Goal: Task Accomplishment & Management: Manage account settings

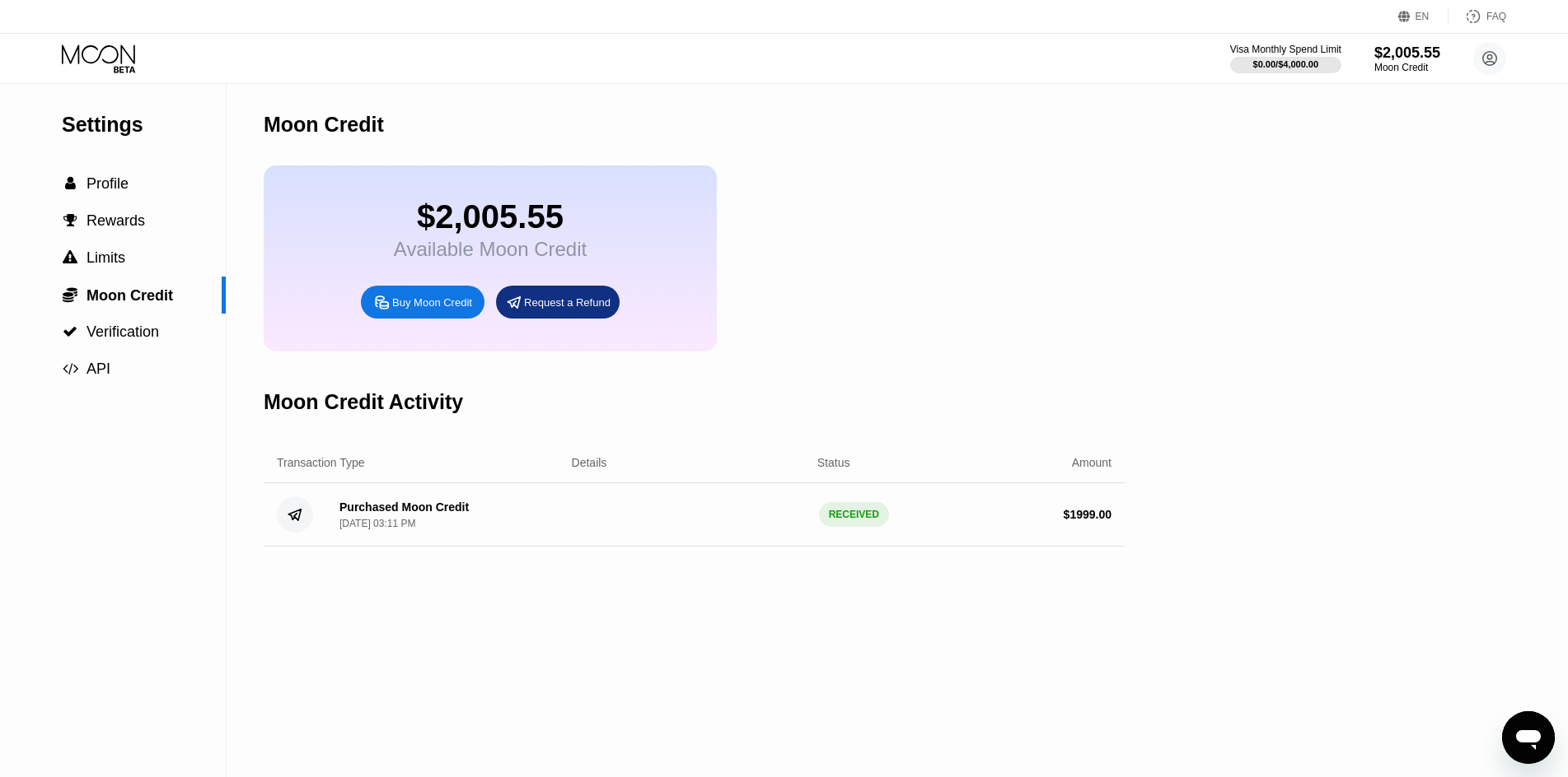
click at [478, 219] on div "$2,005.55" at bounding box center [490, 217] width 193 height 37
click at [153, 304] on span "Moon Credit" at bounding box center [129, 295] width 87 height 16
click at [1430, 56] on div "$2,005.55" at bounding box center [1407, 52] width 68 height 17
click at [1283, 69] on div "$0.00 / $4,000.00" at bounding box center [1285, 63] width 67 height 10
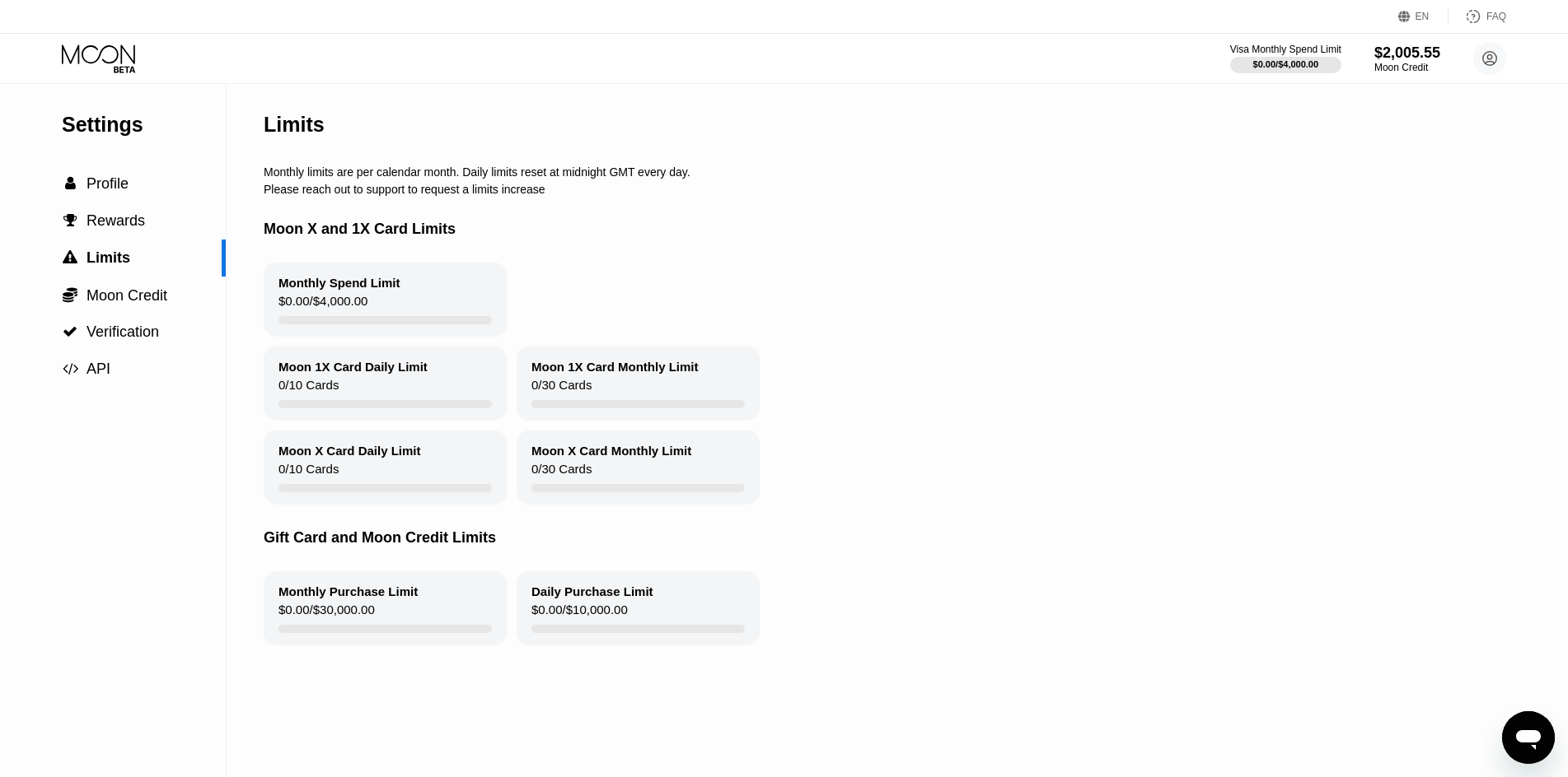
click at [129, 58] on icon at bounding box center [100, 59] width 77 height 29
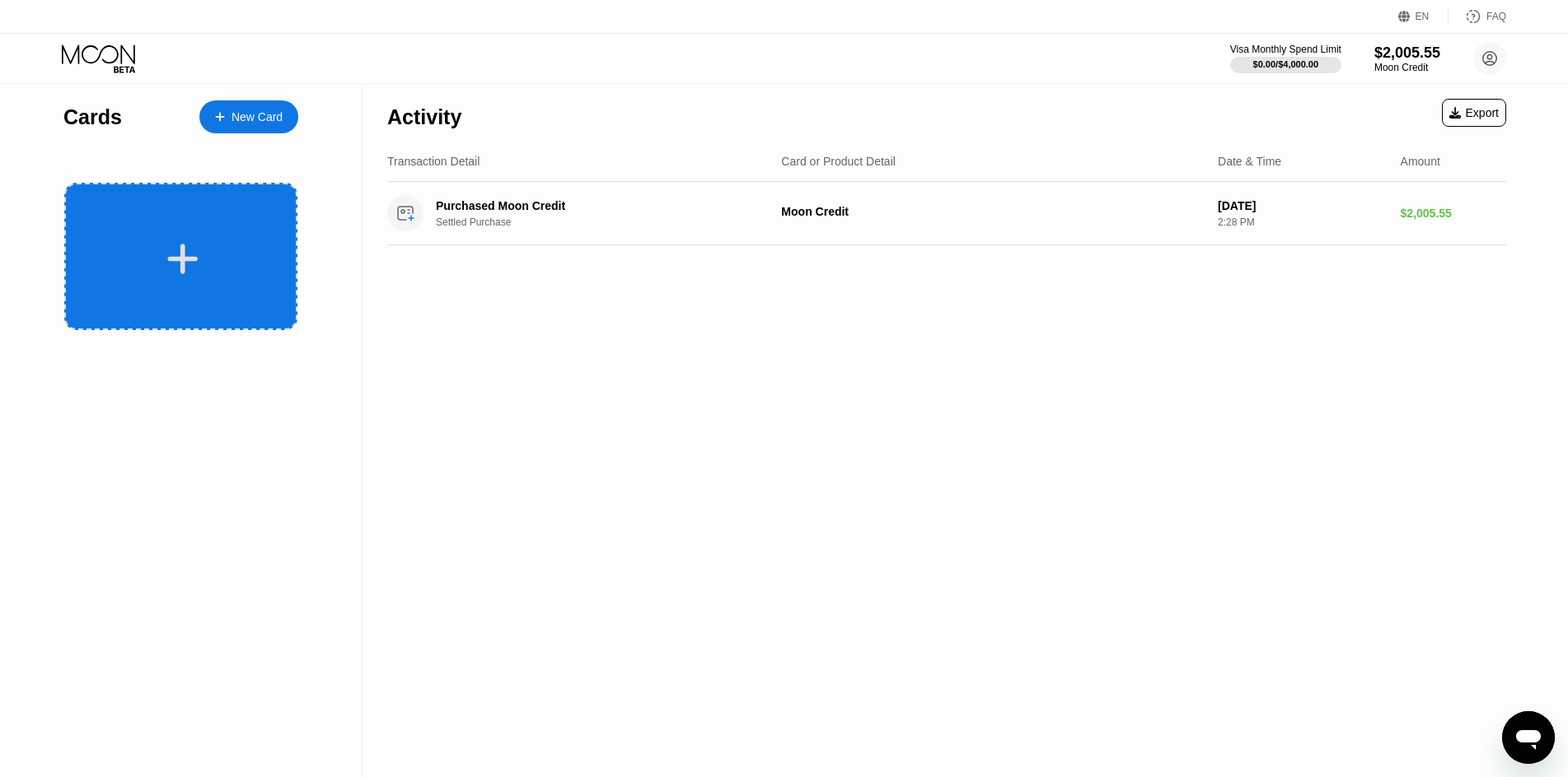
click at [234, 241] on div at bounding box center [182, 260] width 204 height 37
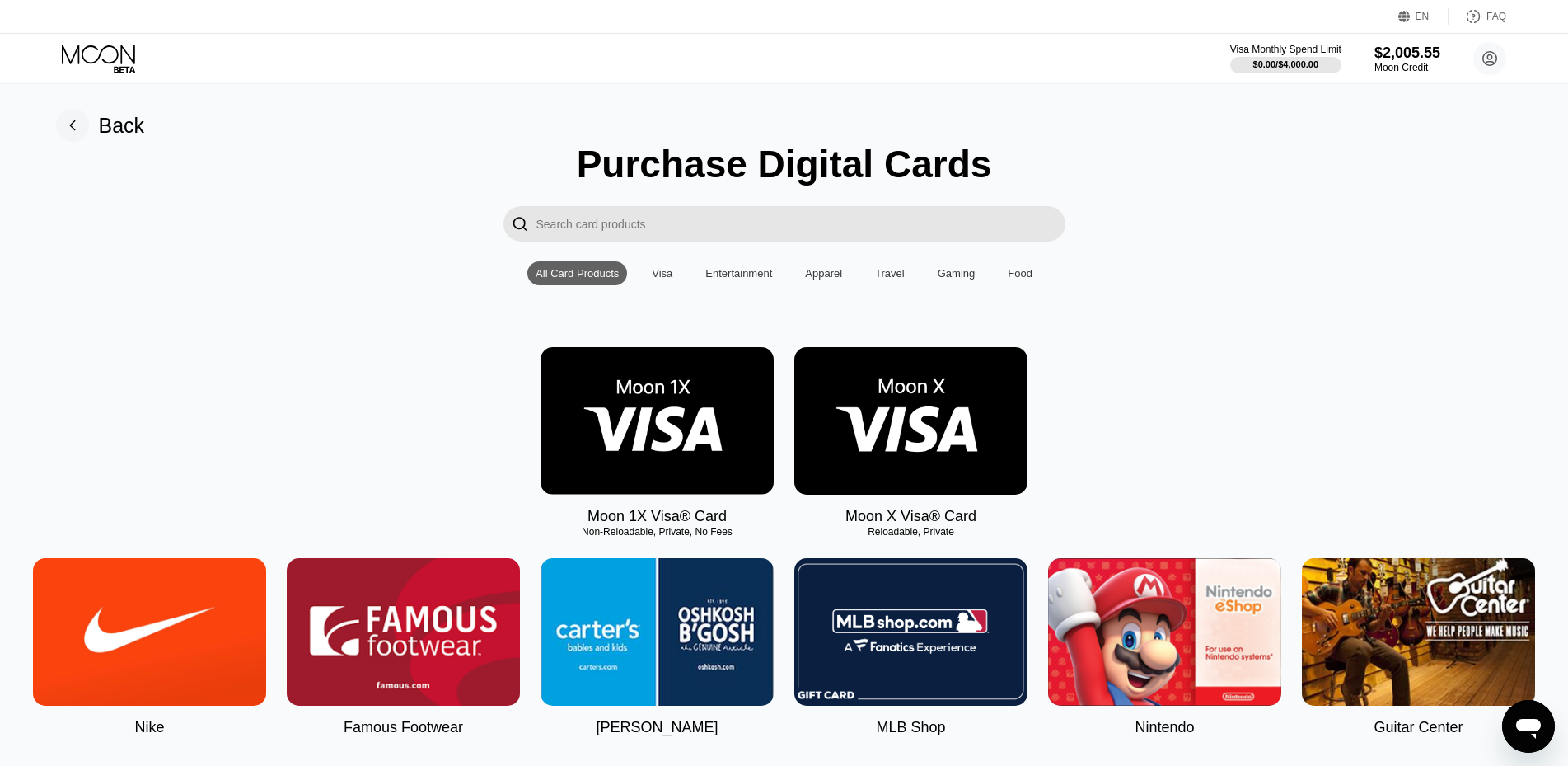
click at [860, 411] on img at bounding box center [910, 420] width 233 height 147
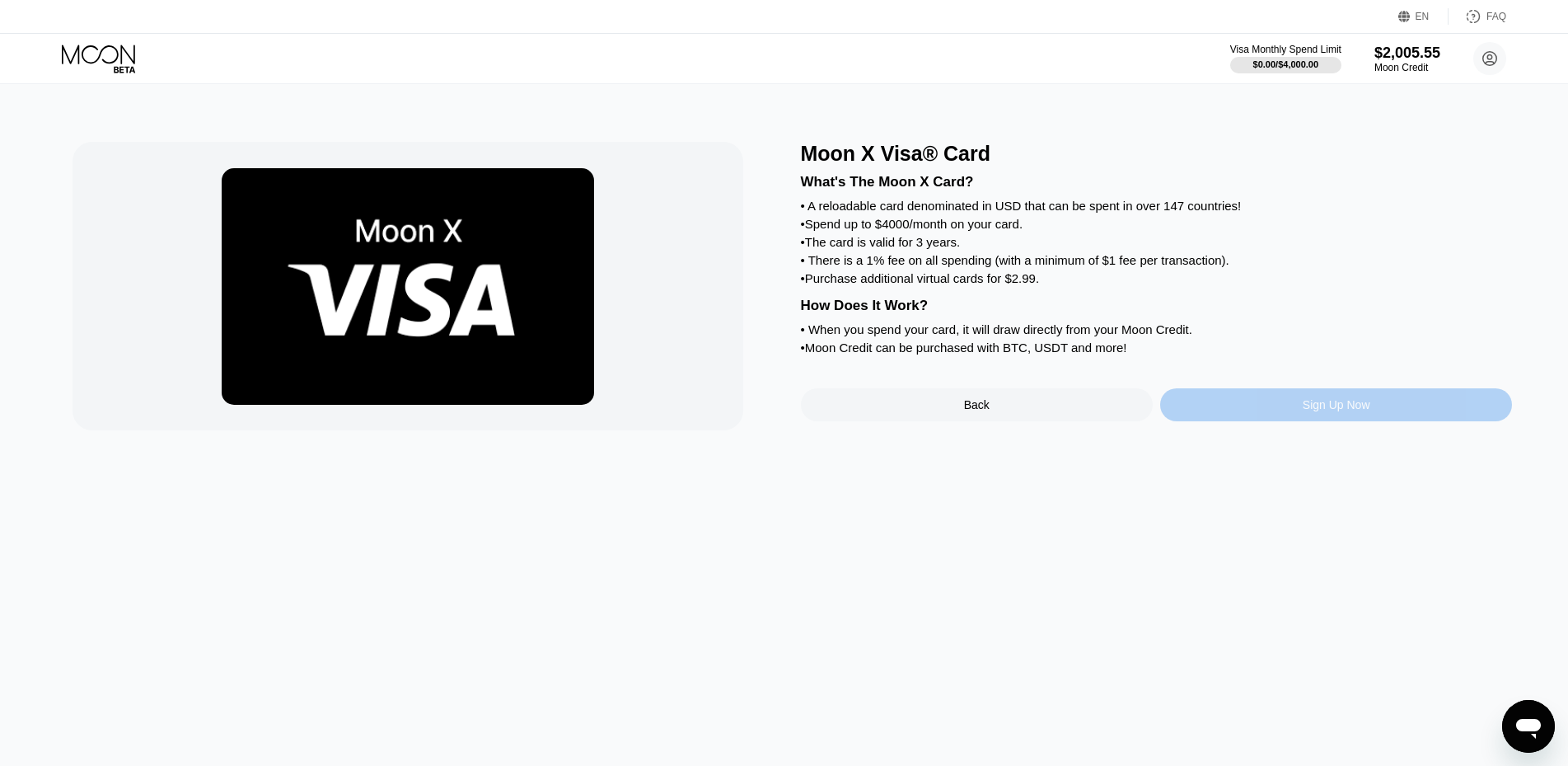
click at [1317, 412] on div "Sign Up Now" at bounding box center [1336, 404] width 352 height 33
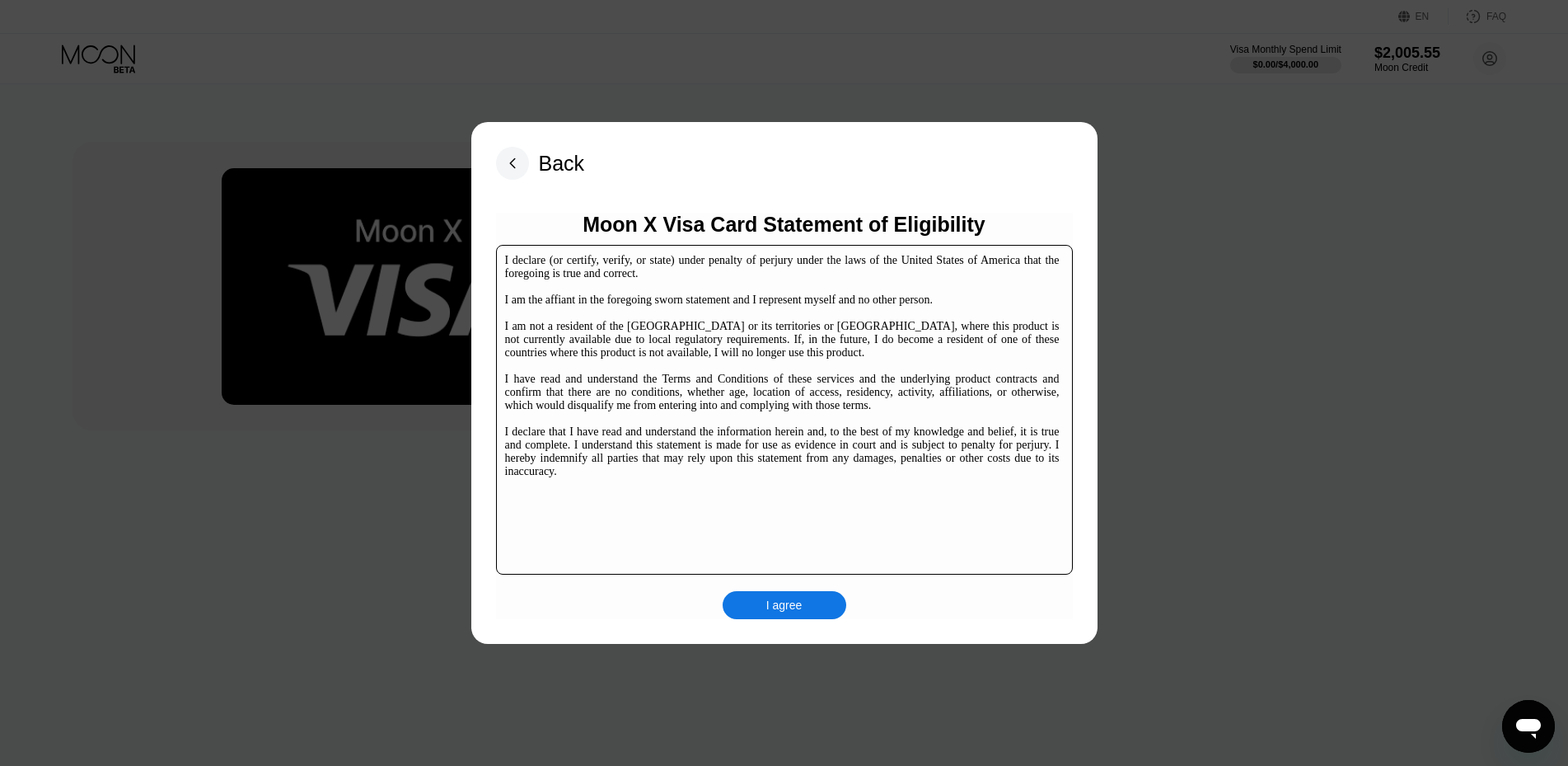
click at [779, 603] on div "I agree" at bounding box center [784, 604] width 37 height 15
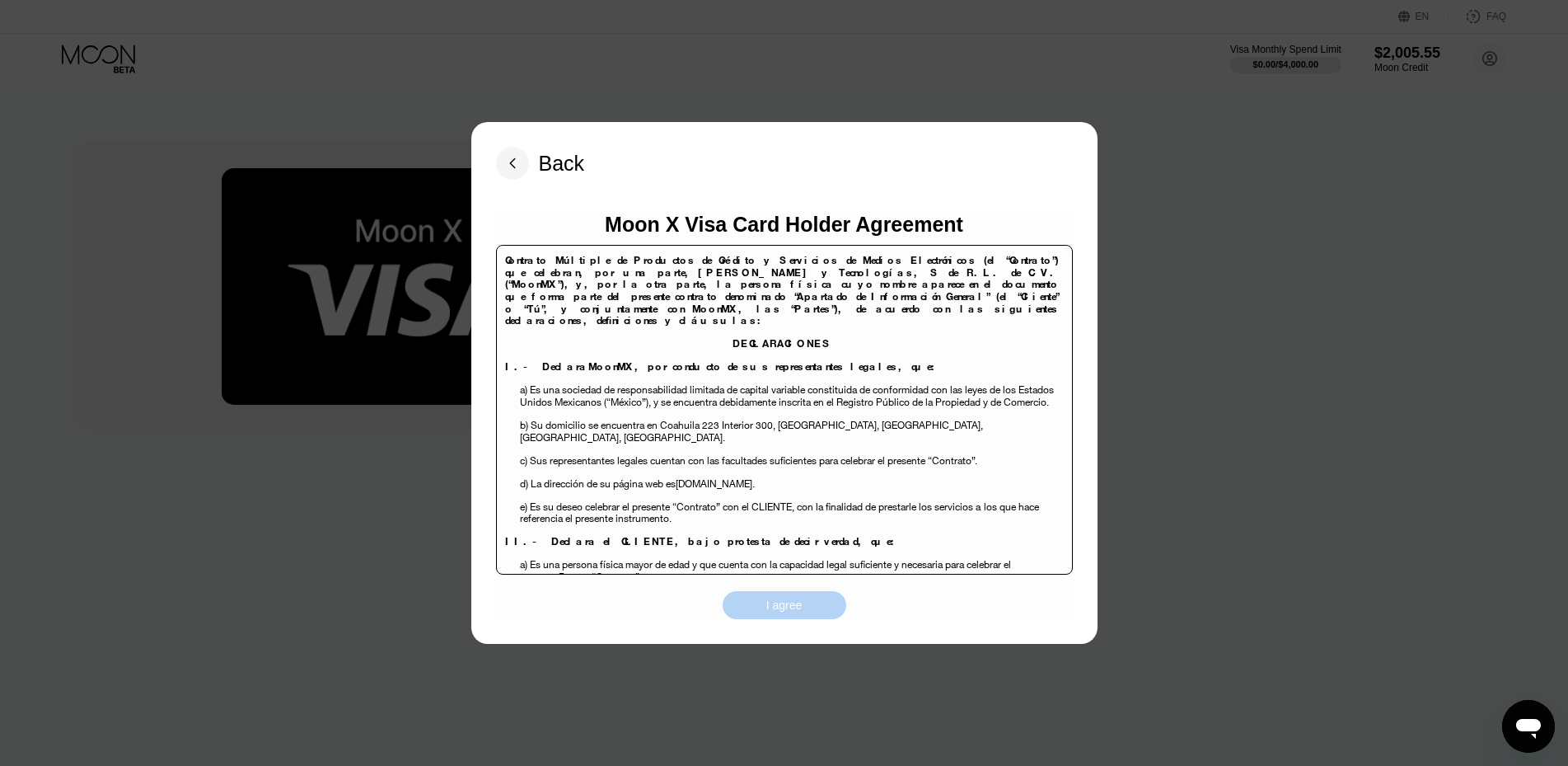
click at [808, 595] on div "I agree" at bounding box center [784, 604] width 123 height 28
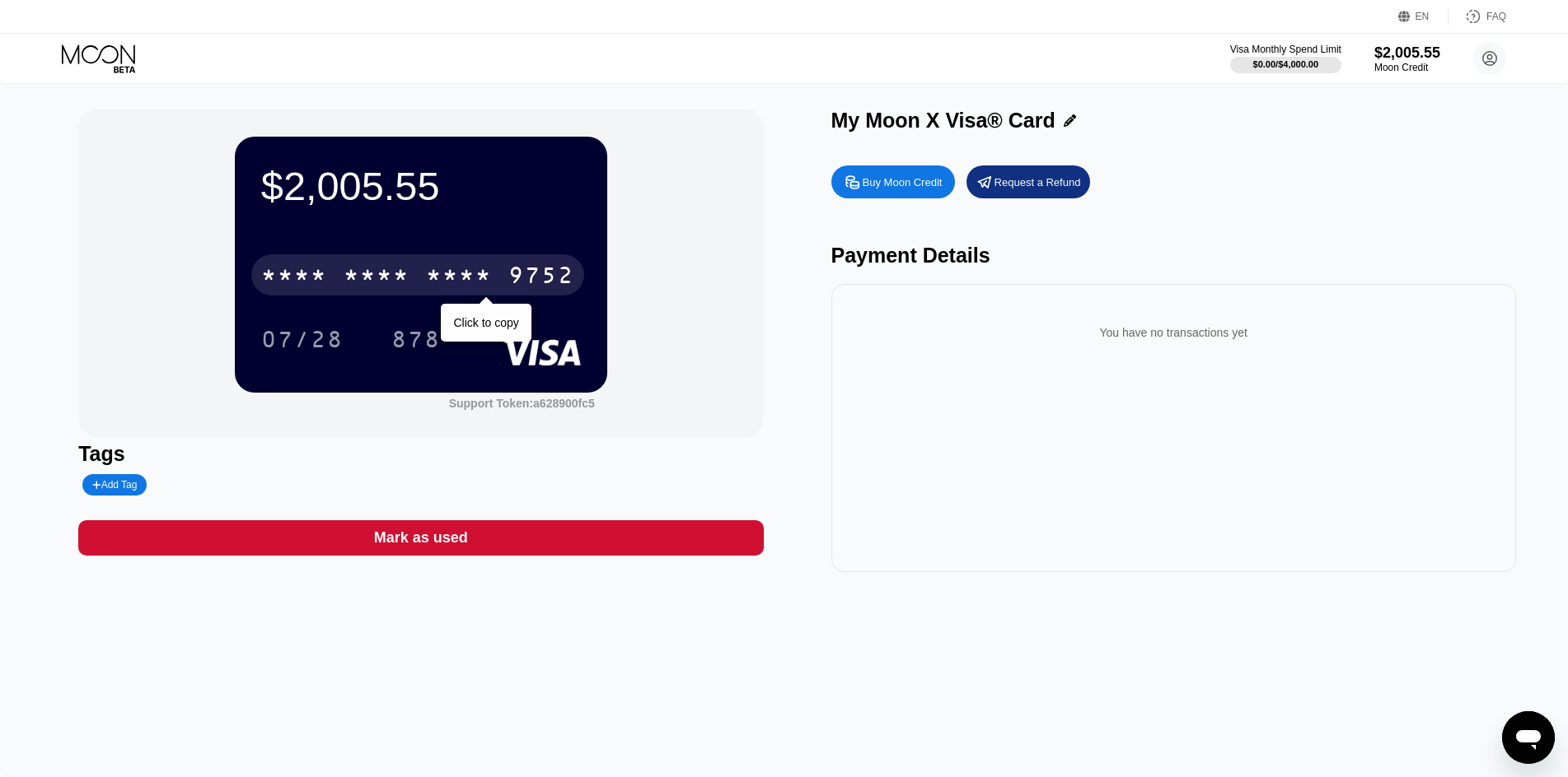
click at [507, 269] on div "* * * * * * * * * * * * 9752" at bounding box center [418, 275] width 333 height 41
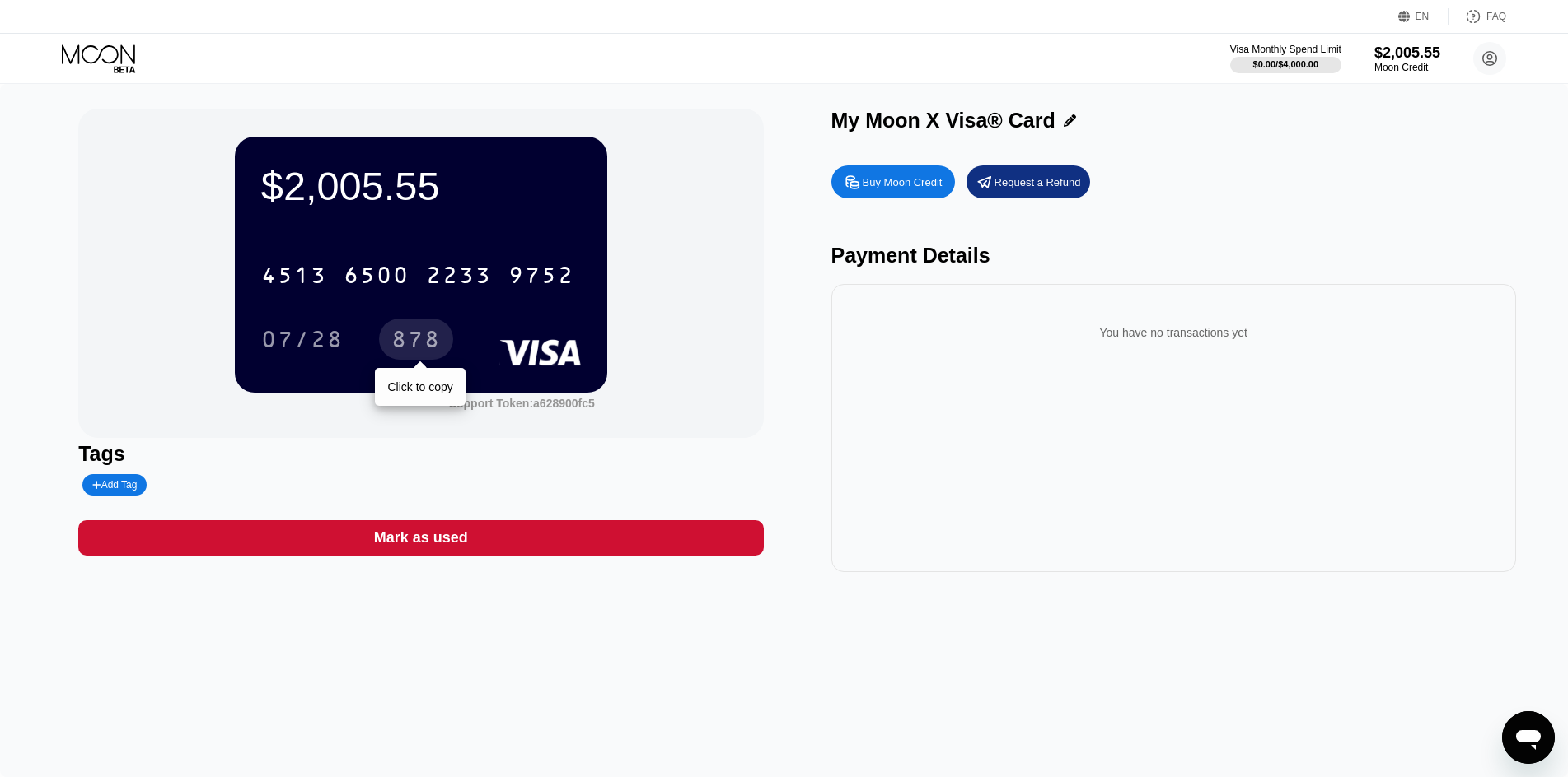
click at [419, 348] on div "878" at bounding box center [416, 342] width 49 height 27
click at [1428, 72] on div "Moon Credit" at bounding box center [1407, 67] width 68 height 12
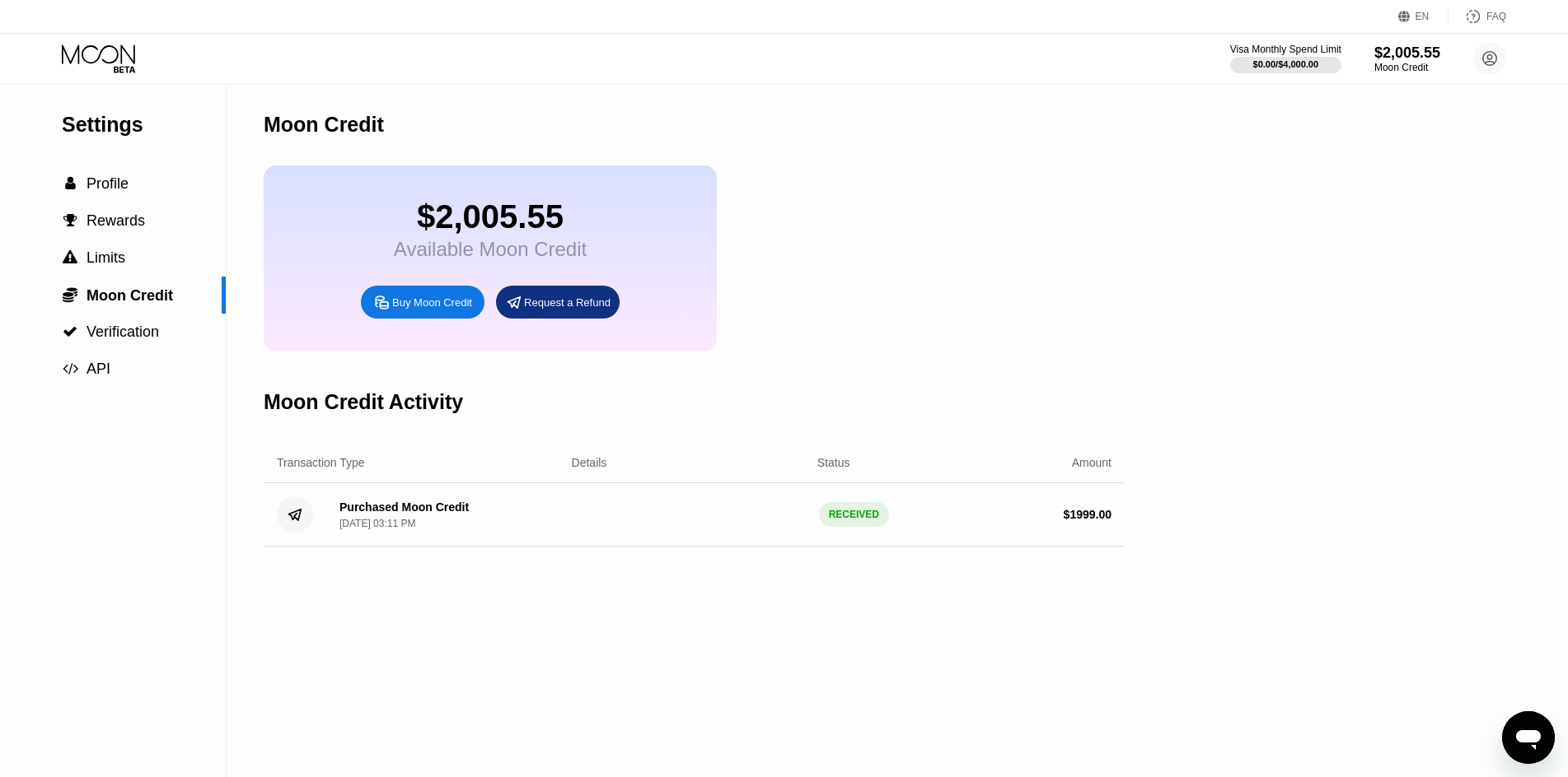
click at [531, 246] on div "$2,005.55 Available Moon Credit" at bounding box center [490, 229] width 193 height 62
click at [110, 66] on icon at bounding box center [100, 59] width 77 height 29
